Goal: Information Seeking & Learning: Check status

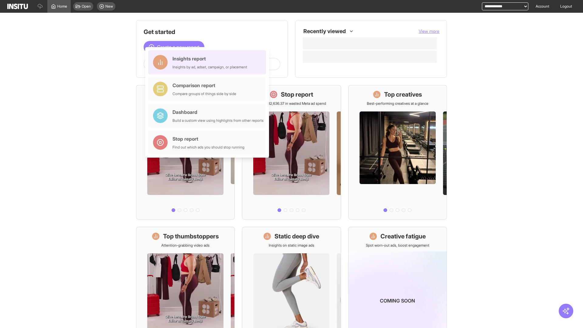
click at [209, 62] on div "Insights report Insights by ad, adset, campaign, or placement" at bounding box center [209, 62] width 75 height 15
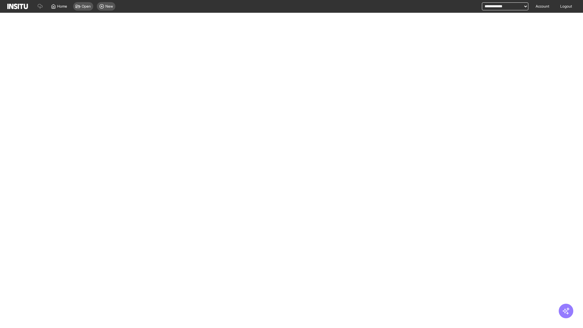
select select "**"
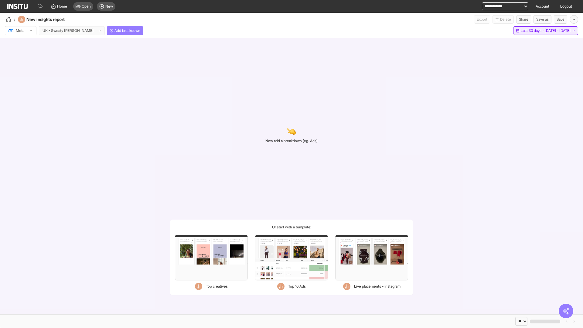
click at [538, 31] on span "Last 30 days - [DATE] - [DATE]" at bounding box center [546, 30] width 50 height 5
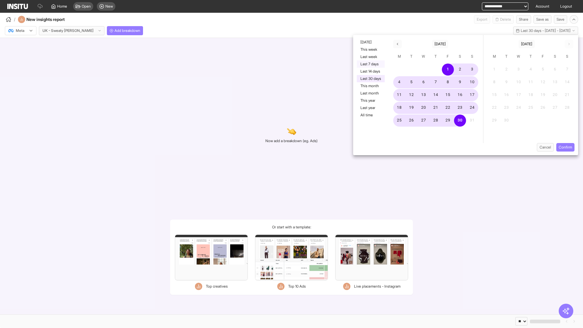
click at [370, 64] on button "Last 7 days" at bounding box center [371, 63] width 28 height 7
